Goal: Find specific page/section: Find specific page/section

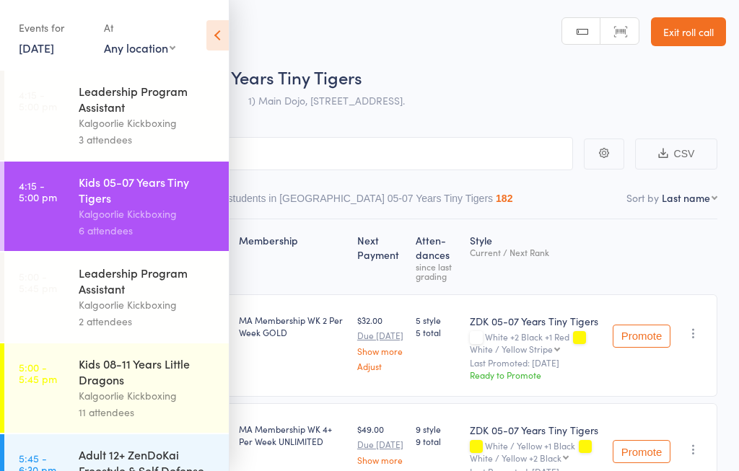
scroll to position [185, 0]
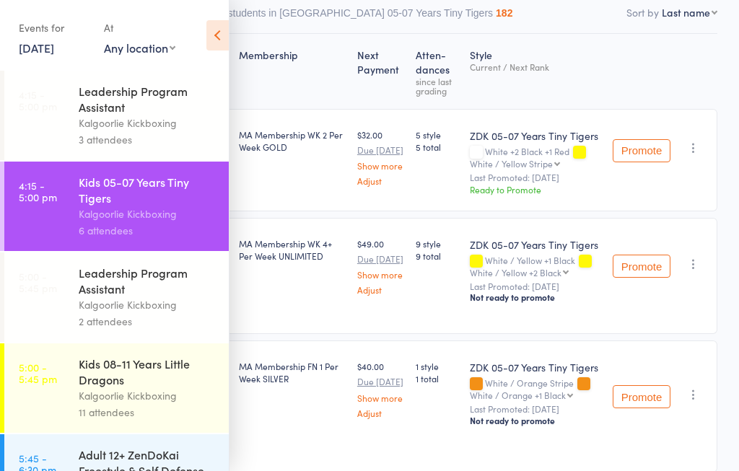
click at [81, 387] on div "Kids 08-11 Years Little Dragons" at bounding box center [148, 372] width 138 height 32
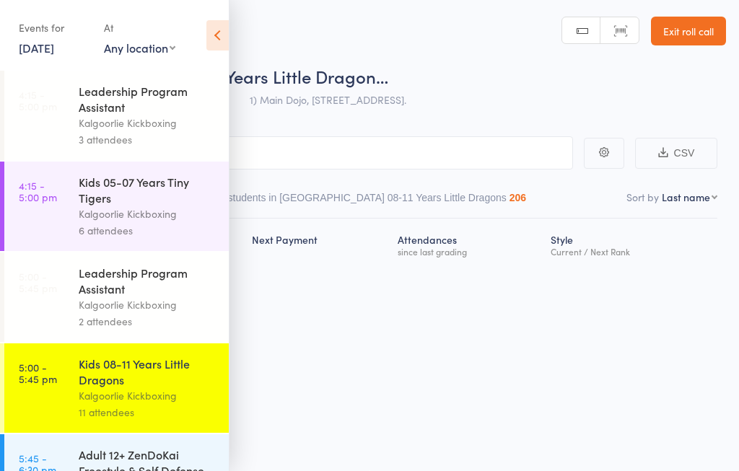
click at [218, 220] on div "Kids 05-07 Years Tiny Tigers Kalgoorlie Kickboxing 6 attendees" at bounding box center [154, 206] width 150 height 89
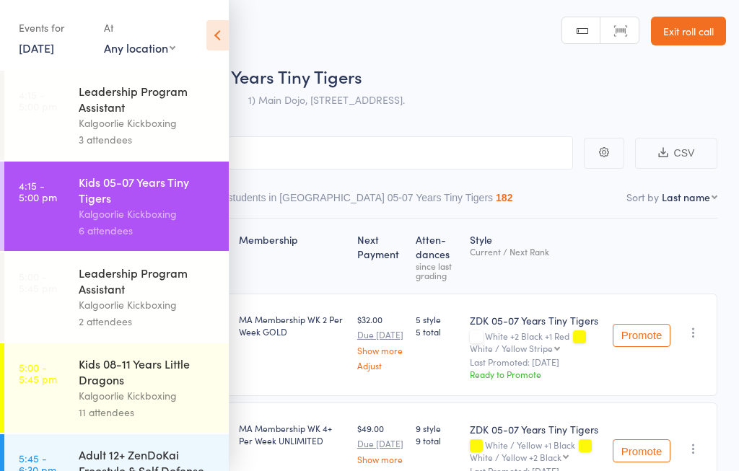
click at [90, 387] on div "Kids 08-11 Years Little Dragons" at bounding box center [148, 372] width 138 height 32
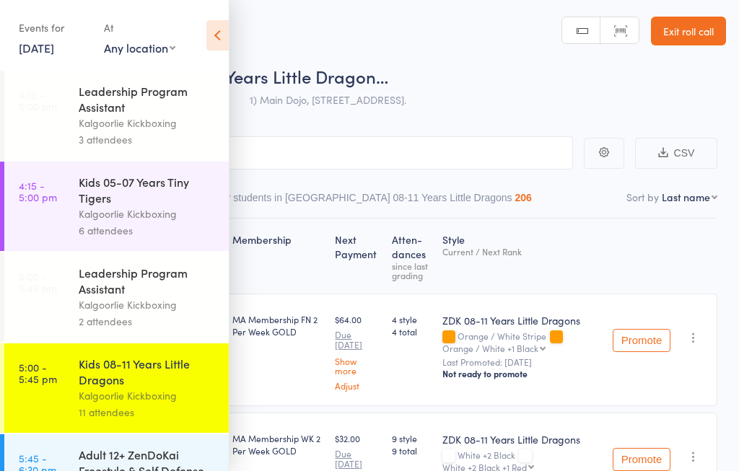
click at [214, 42] on icon at bounding box center [217, 35] width 22 height 30
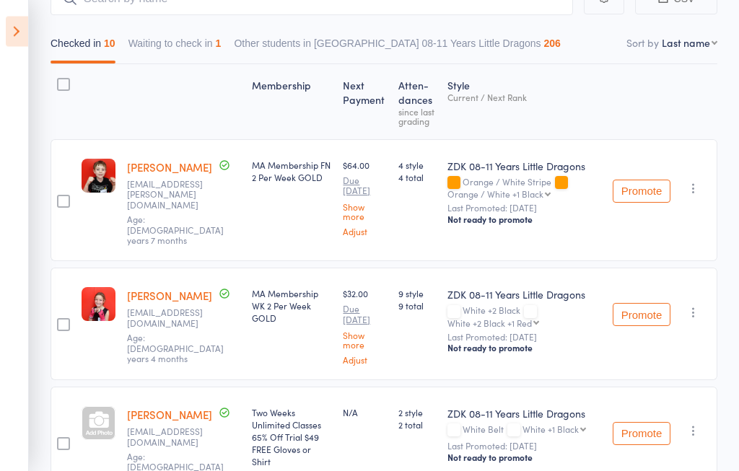
scroll to position [156, 0]
click at [657, 308] on button "Promote" at bounding box center [641, 313] width 58 height 23
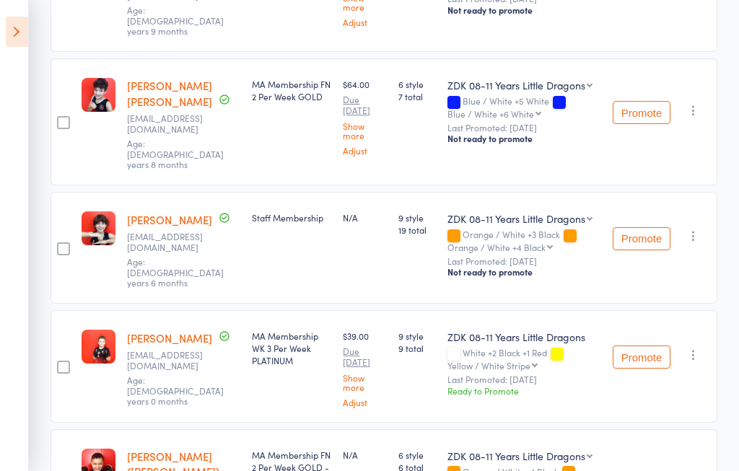
scroll to position [733, 0]
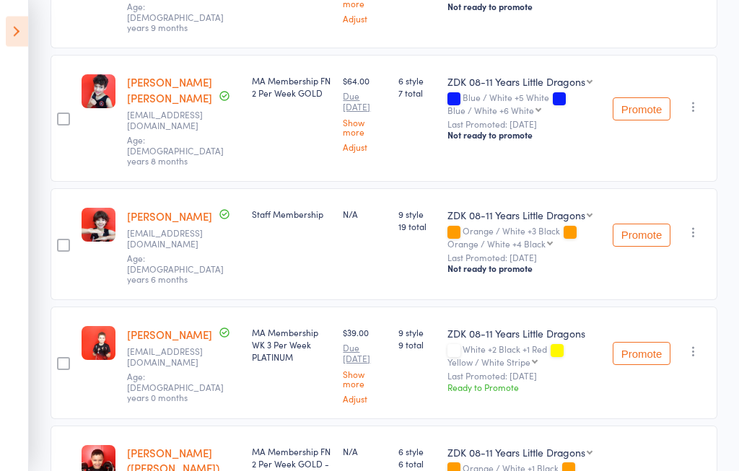
click at [653, 189] on div "Promote Undo check-in Promote Send message Add Note Add Task Add Flag Remove Ma…" at bounding box center [662, 245] width 110 height 112
click at [661, 224] on button "Promote" at bounding box center [641, 235] width 58 height 23
click at [14, 25] on icon at bounding box center [17, 32] width 22 height 30
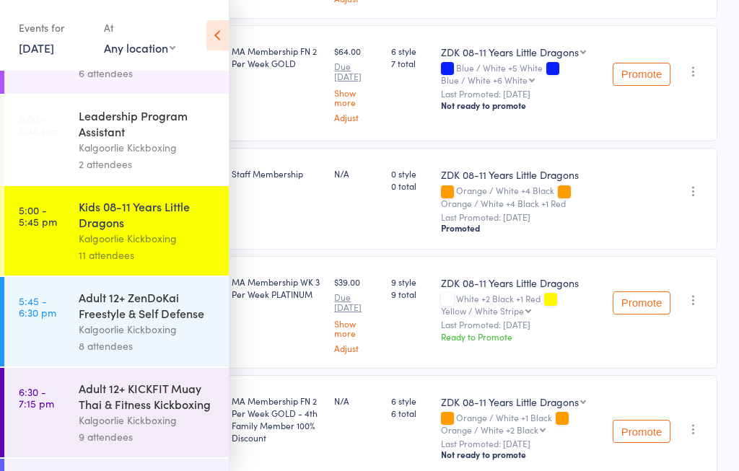
scroll to position [159, 0]
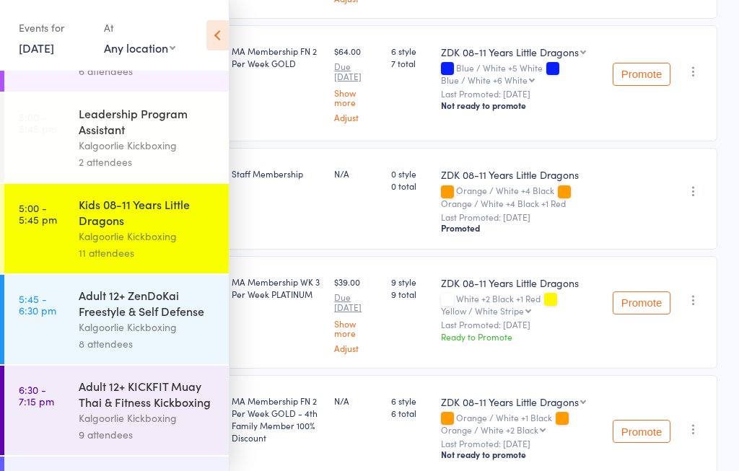
click at [64, 335] on link "5:45 - 6:30 pm Adult 12+ ZenDoKai Freestyle & Self Defense Kalgoorlie Kickboxin…" at bounding box center [116, 319] width 224 height 89
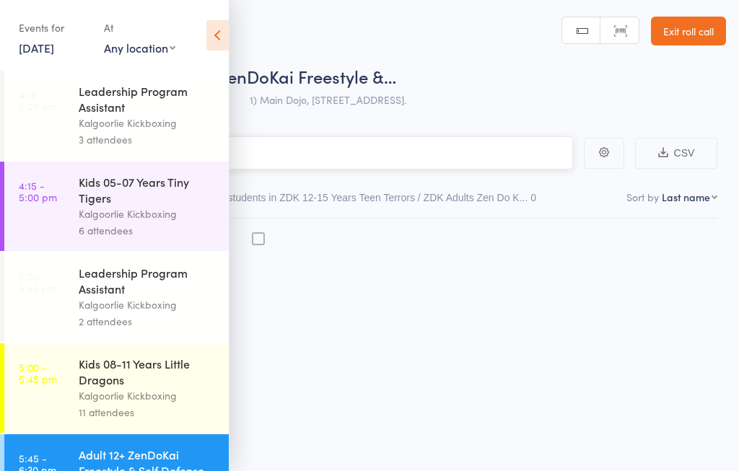
scroll to position [1, 0]
